Goal: Navigation & Orientation: Find specific page/section

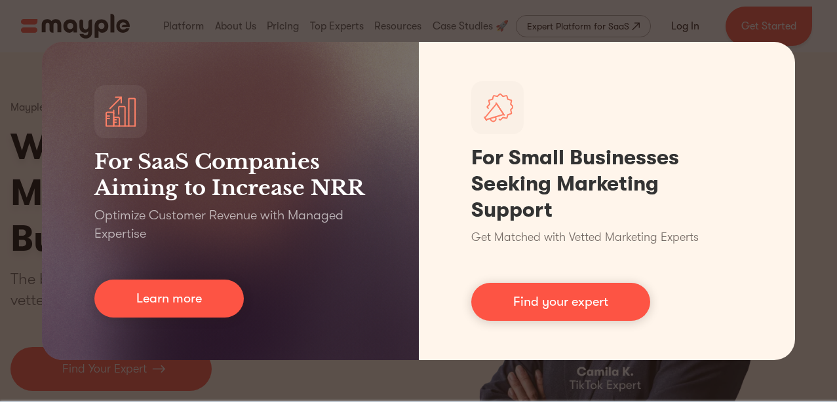
click at [813, 135] on div "For SaaS Companies Aiming to Increase NRR Optimize Customer Revenue with Manage…" at bounding box center [418, 201] width 837 height 402
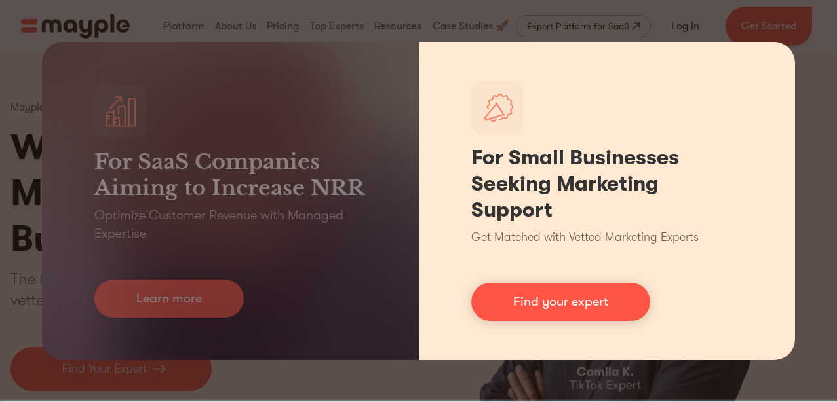
click at [640, 187] on h1 "For Small Businesses Seeking Marketing Support" at bounding box center [607, 184] width 272 height 79
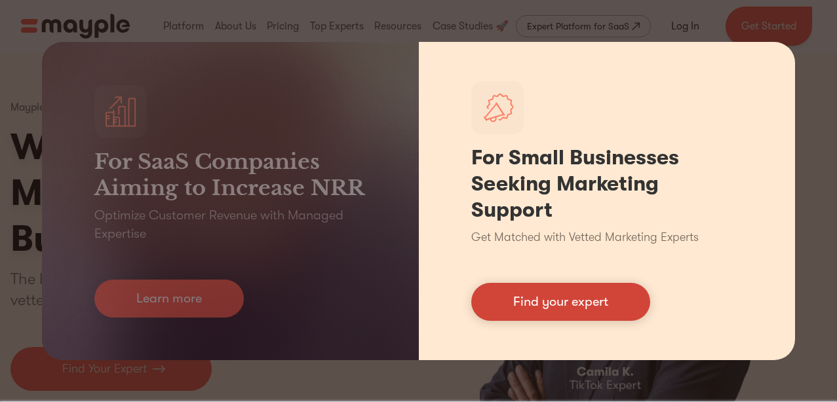
click at [579, 290] on link "Find your expert" at bounding box center [560, 302] width 179 height 38
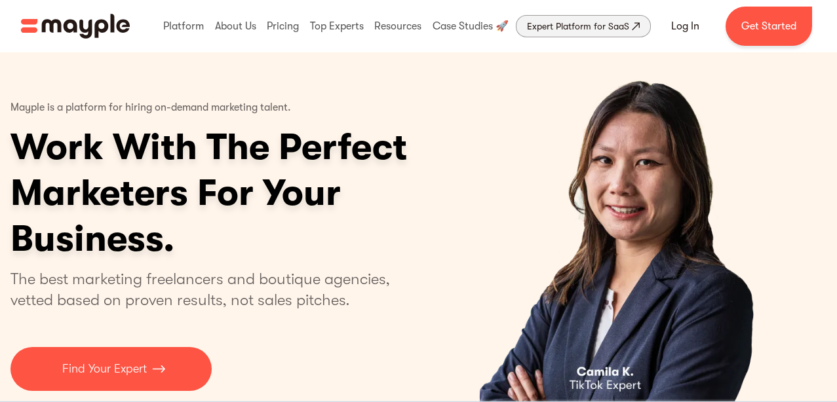
click at [541, 24] on div "Expert Platform for SaaS" at bounding box center [578, 26] width 102 height 16
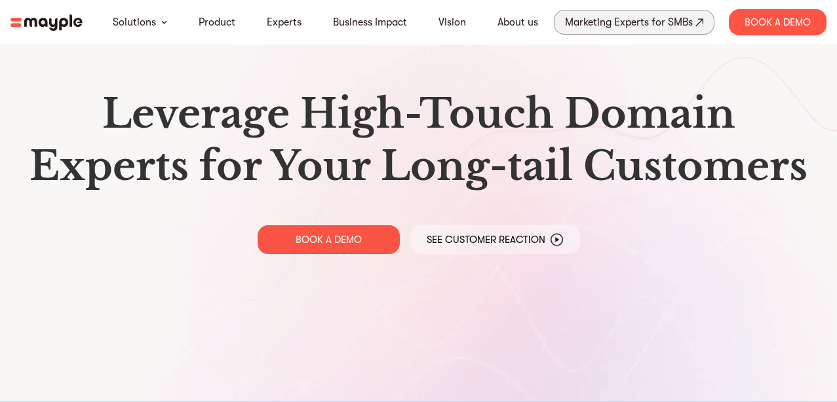
click at [598, 15] on div "Marketing Experts for SMBs" at bounding box center [629, 22] width 128 height 18
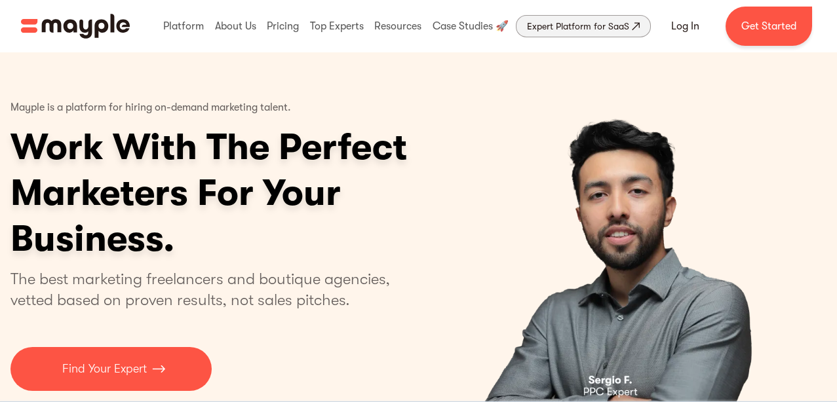
click at [570, 33] on div "Expert Platform for SaaS" at bounding box center [578, 26] width 102 height 16
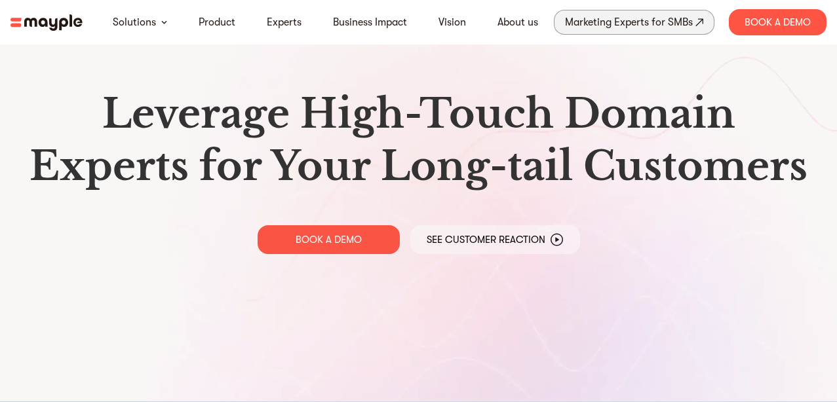
click at [574, 21] on div "Marketing Experts for SMBs" at bounding box center [629, 22] width 128 height 18
